Goal: Communication & Community: Answer question/provide support

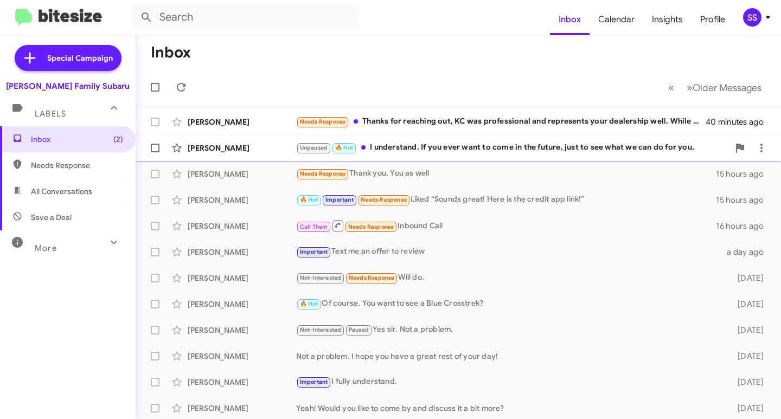
click at [426, 144] on div "Unpaused 🔥 Hot I understand. If you ever want to come in the future, just to se…" at bounding box center [512, 148] width 433 height 12
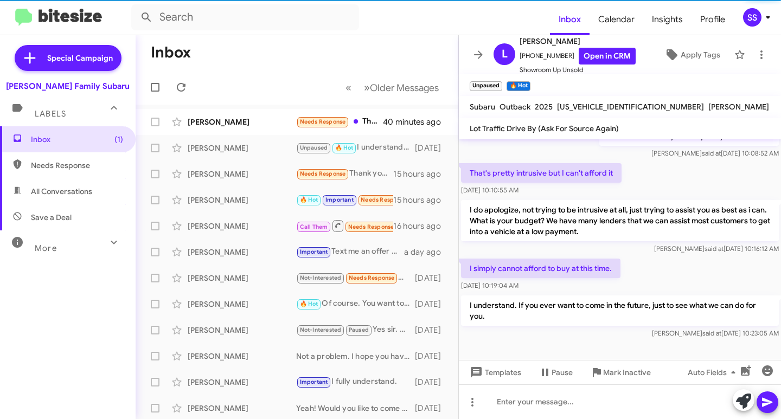
scroll to position [511, 0]
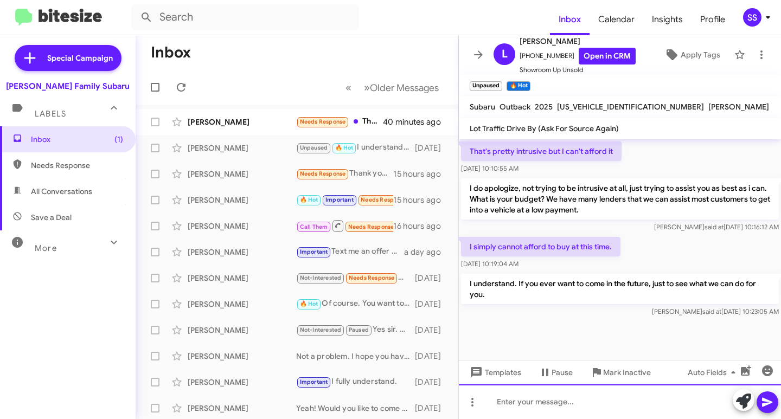
click at [520, 415] on div at bounding box center [620, 401] width 322 height 35
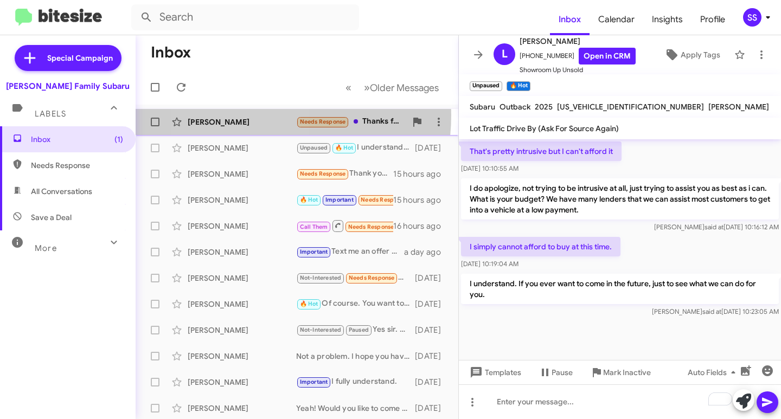
click at [242, 115] on div "[PERSON_NAME] Needs Response Thanks for reaching out, [PERSON_NAME] was profess…" at bounding box center [296, 122] width 305 height 22
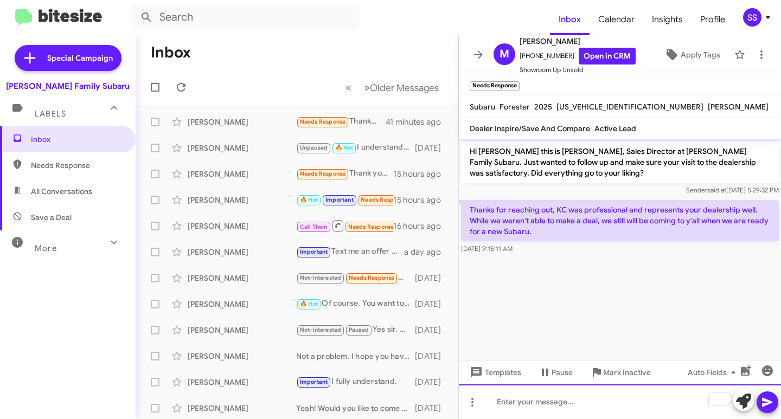
click at [513, 396] on div "To enrich screen reader interactions, please activate Accessibility in Grammarl…" at bounding box center [620, 401] width 322 height 35
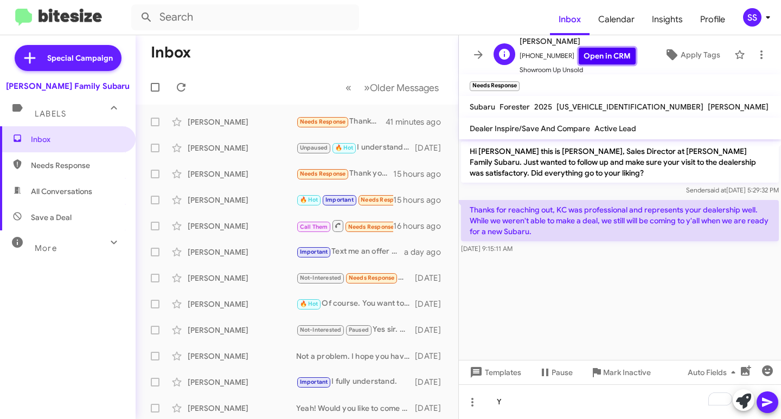
click at [598, 59] on link "Open in CRM" at bounding box center [607, 56] width 57 height 17
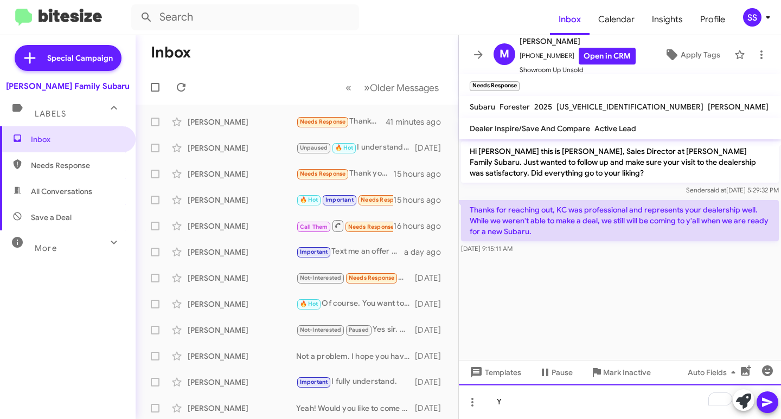
click at [524, 408] on div "Y" at bounding box center [620, 401] width 322 height 35
click at [535, 402] on div "Y" at bounding box center [620, 401] width 322 height 35
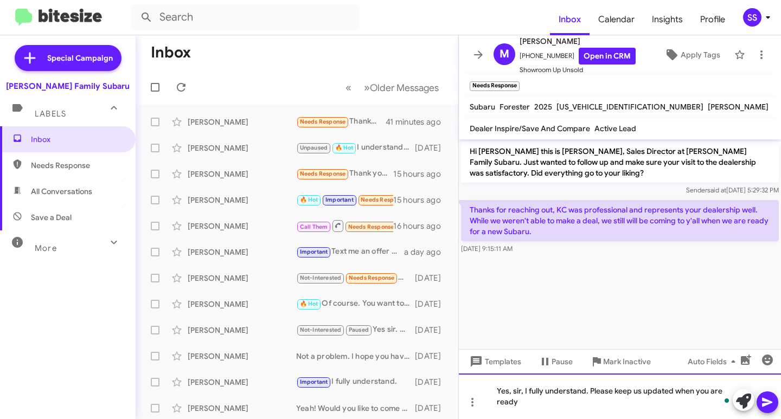
click at [526, 405] on div "Yes, sir, I fully understand. Please keep us updated when you are ready" at bounding box center [620, 397] width 322 height 46
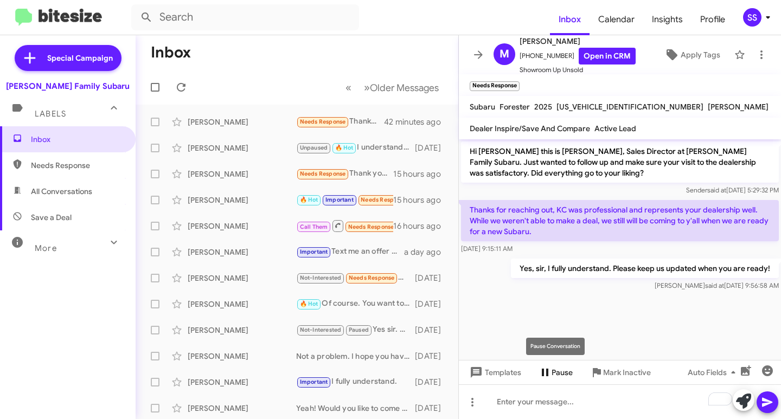
click at [560, 367] on span "Pause" at bounding box center [561, 373] width 21 height 20
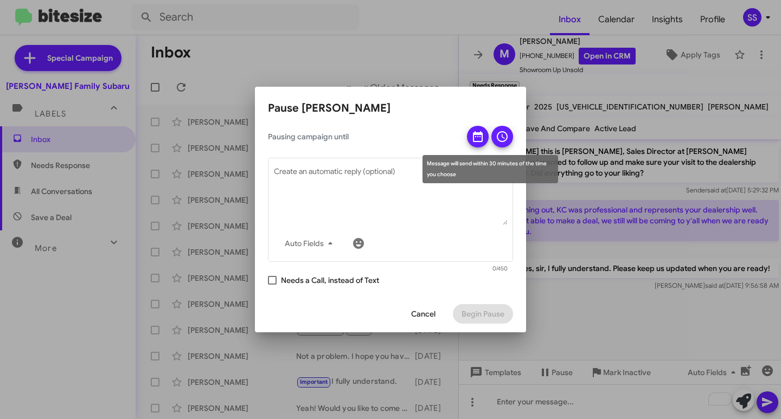
click at [476, 136] on icon at bounding box center [478, 136] width 10 height 11
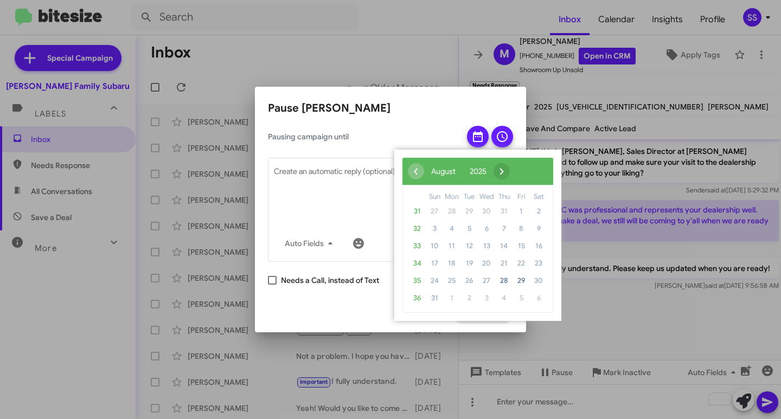
click at [510, 174] on span "›" at bounding box center [501, 171] width 16 height 16
click at [523, 174] on span "›" at bounding box center [515, 171] width 16 height 16
click at [515, 174] on span "›" at bounding box center [506, 171] width 16 height 16
click at [452, 279] on span "24" at bounding box center [451, 280] width 17 height 17
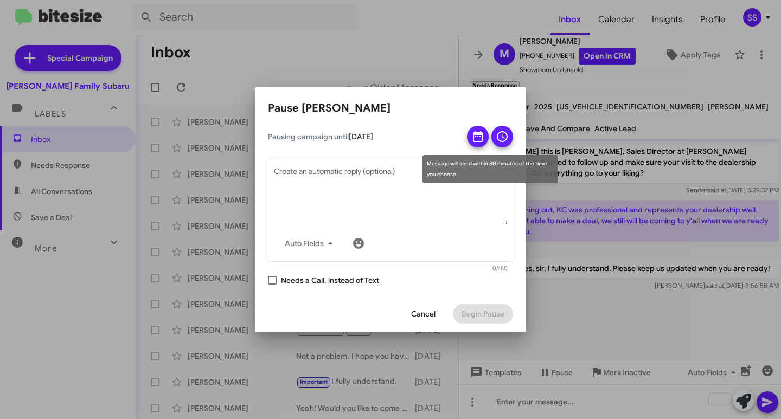
click at [503, 144] on span at bounding box center [502, 137] width 13 height 22
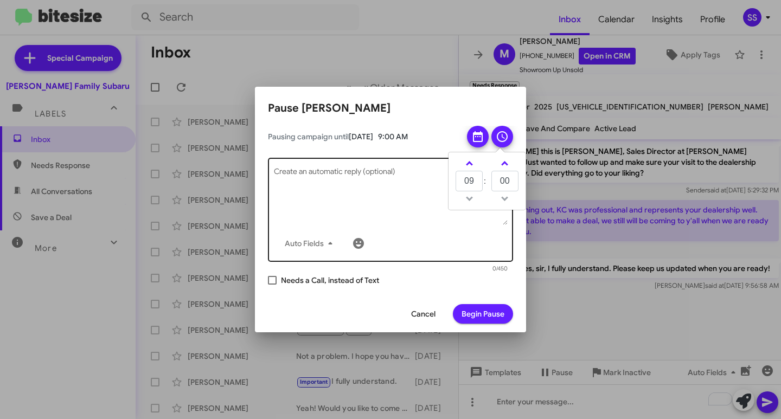
click at [342, 207] on textarea "Create an automatic reply (optional)" at bounding box center [391, 197] width 234 height 56
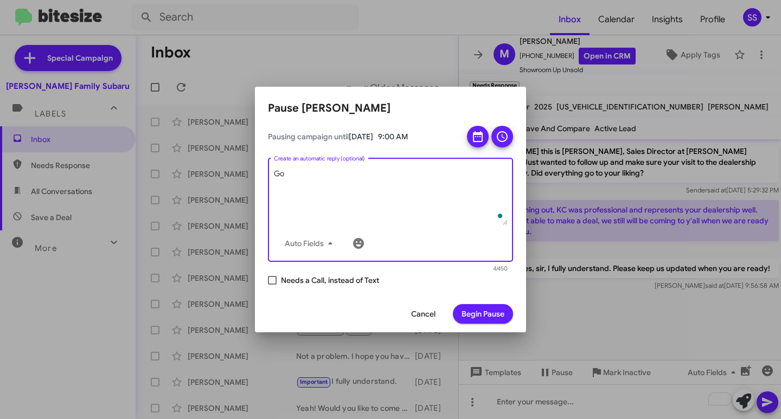
type textarea "G"
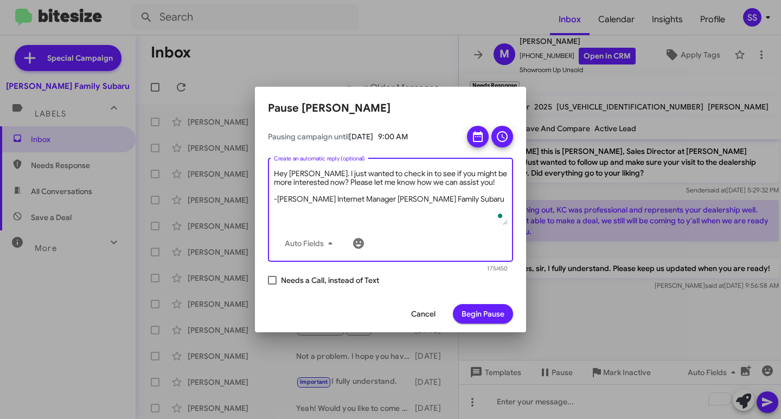
type textarea "Hey [PERSON_NAME]. I just wanted to check in to see if you might be more intere…"
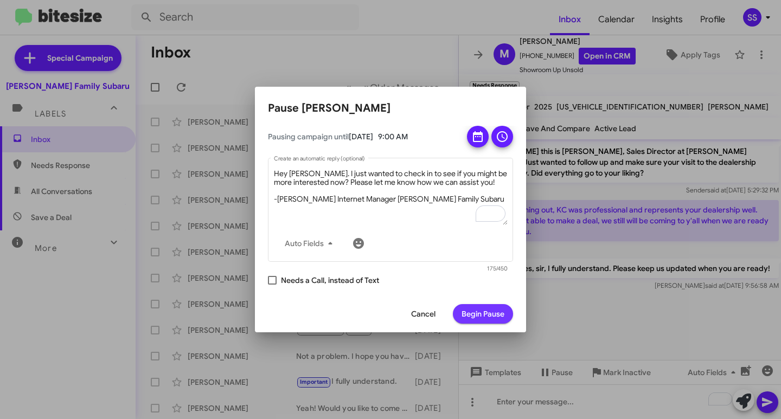
click at [503, 322] on span "Begin Pause" at bounding box center [482, 314] width 43 height 20
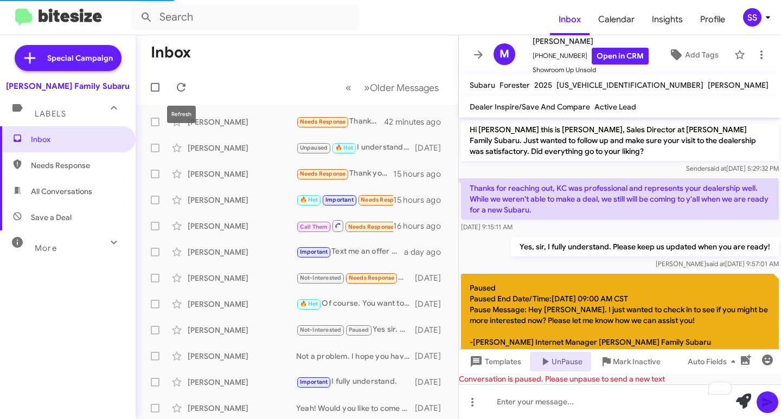
scroll to position [56, 0]
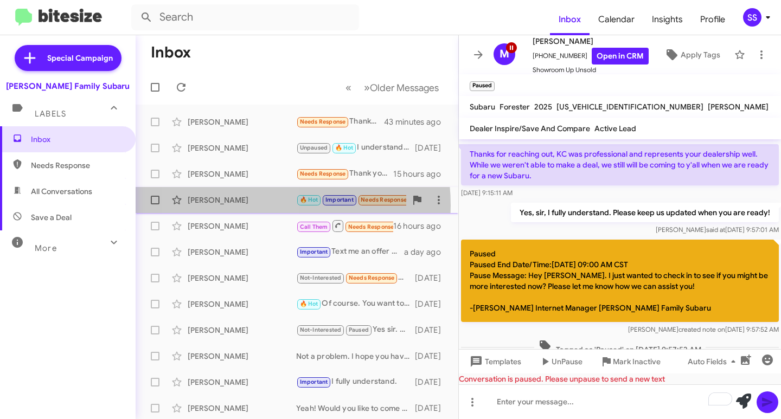
click at [237, 206] on div "[PERSON_NAME] 🔥 Hot Important Needs Response Liked “Sounds great! Here is the c…" at bounding box center [296, 200] width 305 height 22
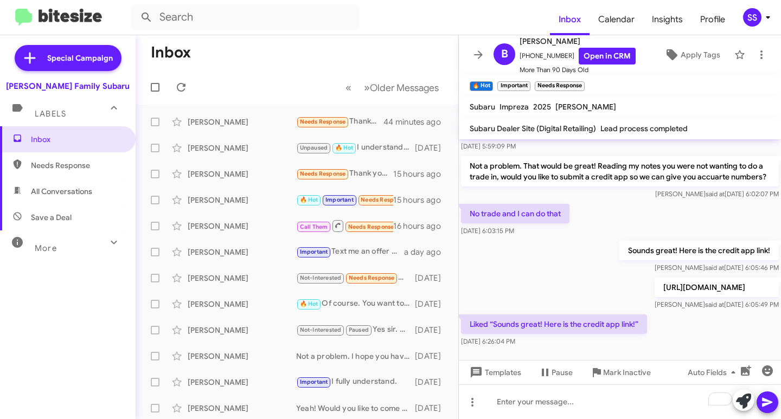
scroll to position [723, 0]
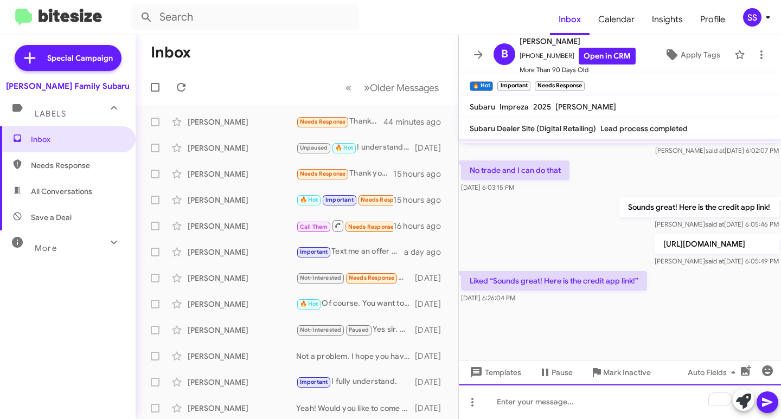
click at [574, 412] on div "To enrich screen reader interactions, please activate Accessibility in Grammarl…" at bounding box center [620, 401] width 322 height 35
